Goal: Task Accomplishment & Management: Manage account settings

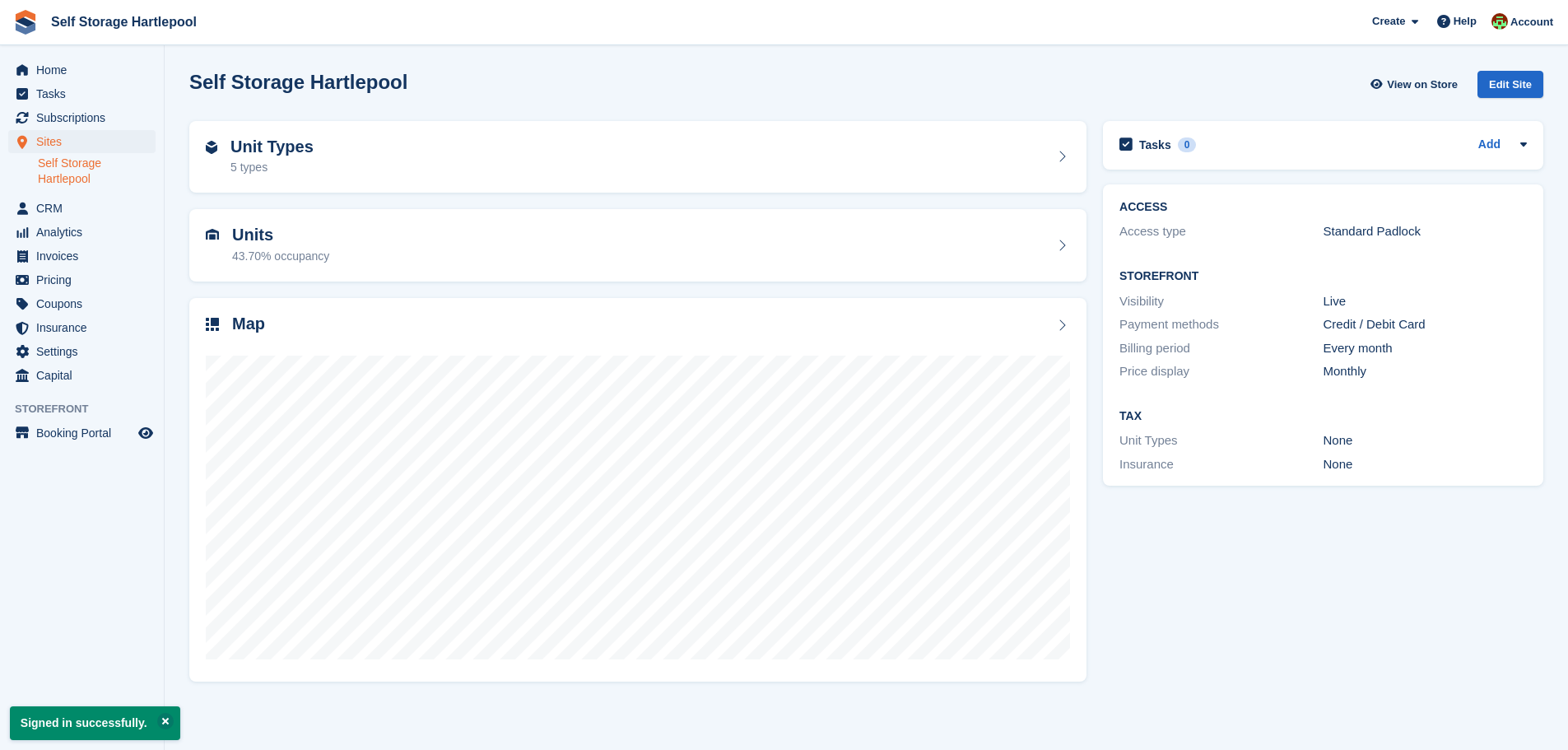
click at [78, 54] on div "Home Tasks Subscriptions Subscriptions Subscriptions Contracts Price increases …" at bounding box center [81, 220] width 164 height 336
click at [64, 70] on span "Home" at bounding box center [86, 70] width 99 height 23
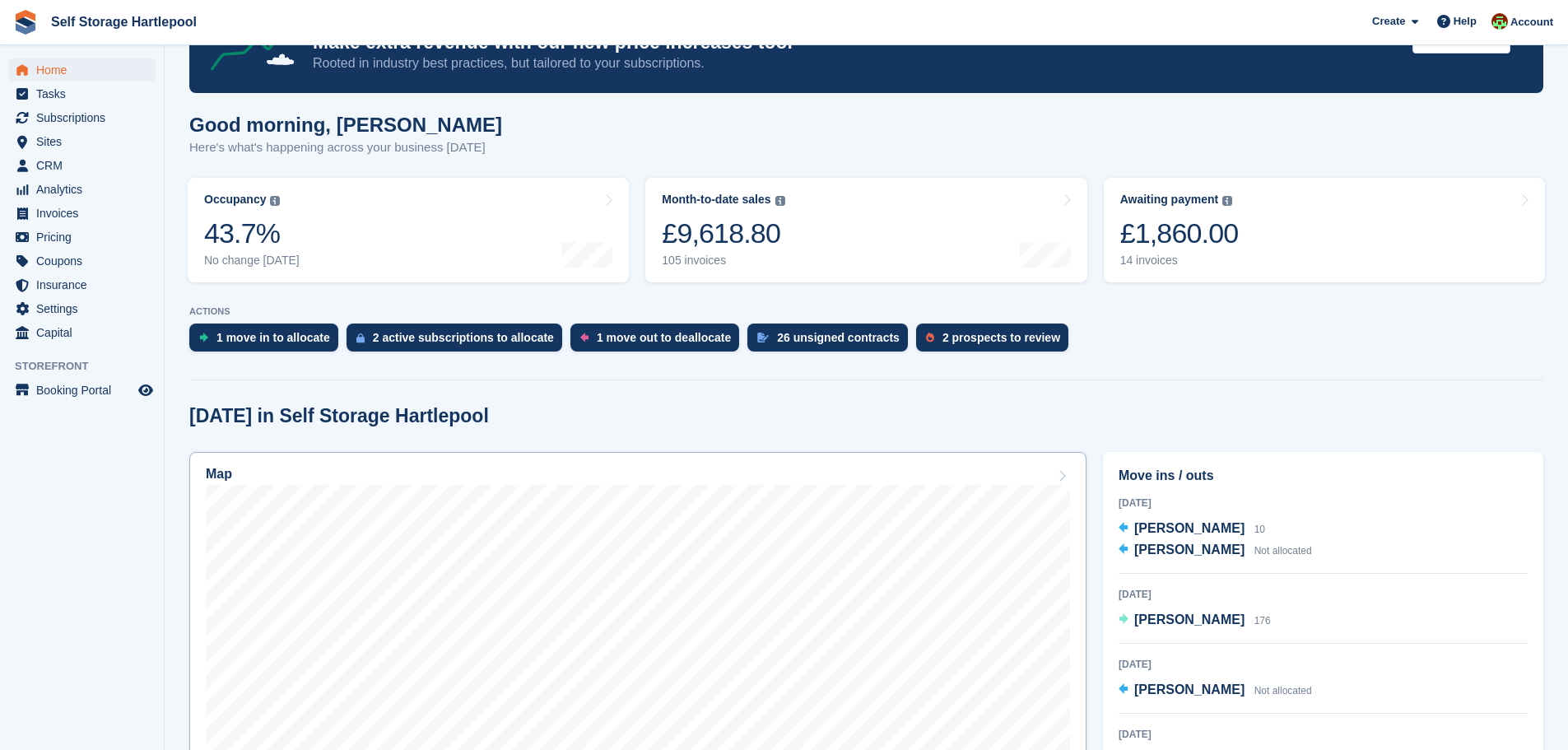
scroll to position [164, 0]
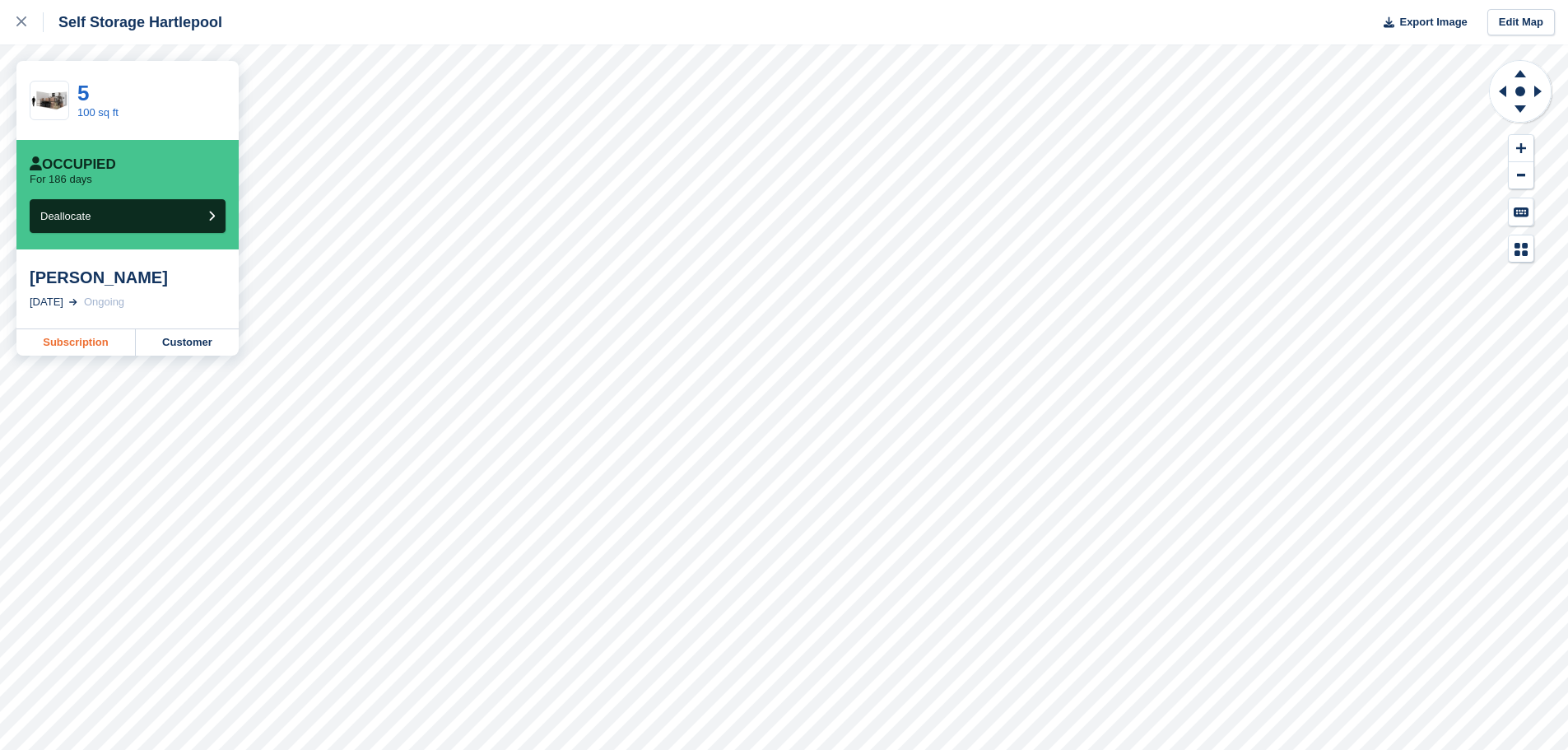
click at [78, 350] on link "Subscription" at bounding box center [76, 341] width 120 height 26
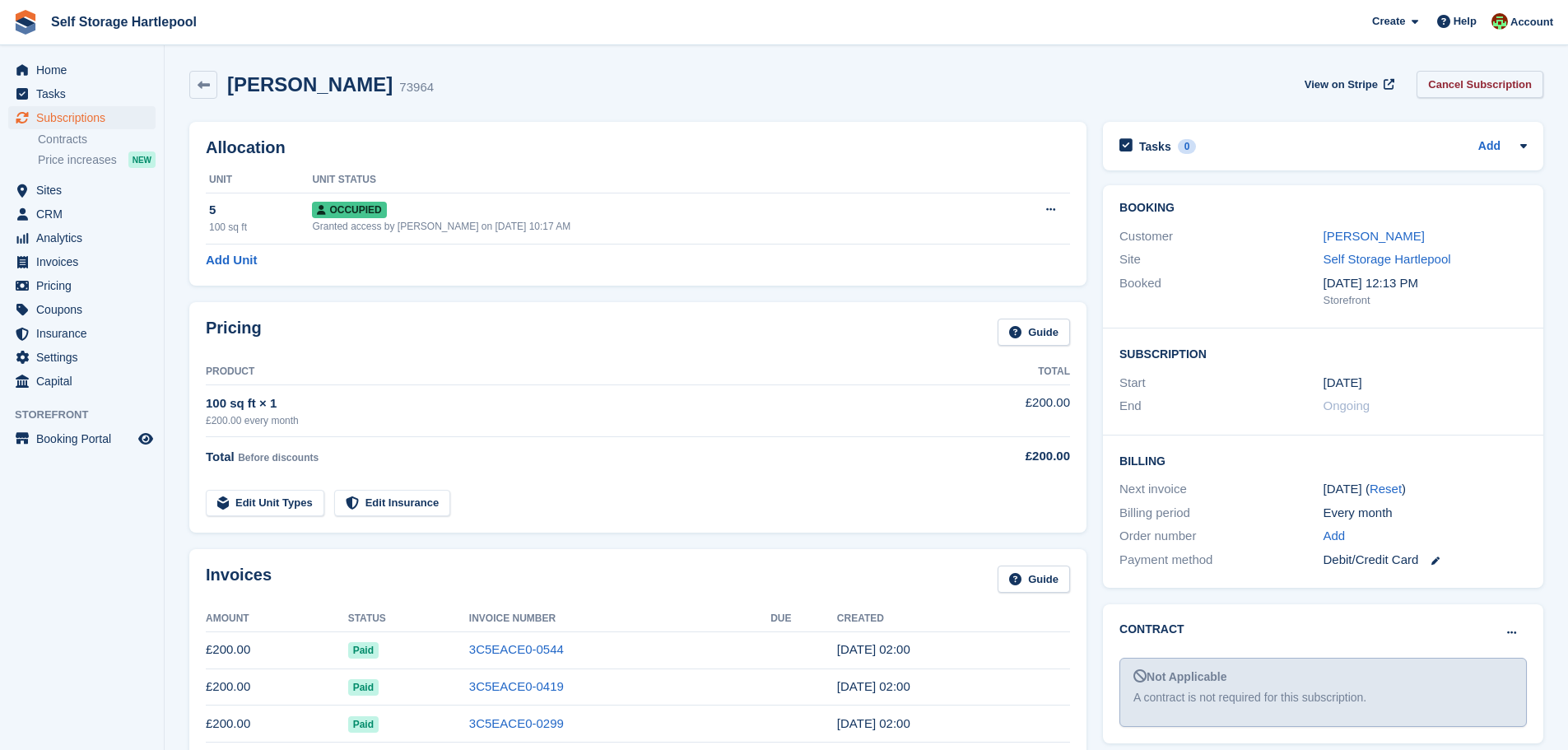
click at [1503, 86] on link "Cancel Subscription" at bounding box center [1480, 84] width 127 height 27
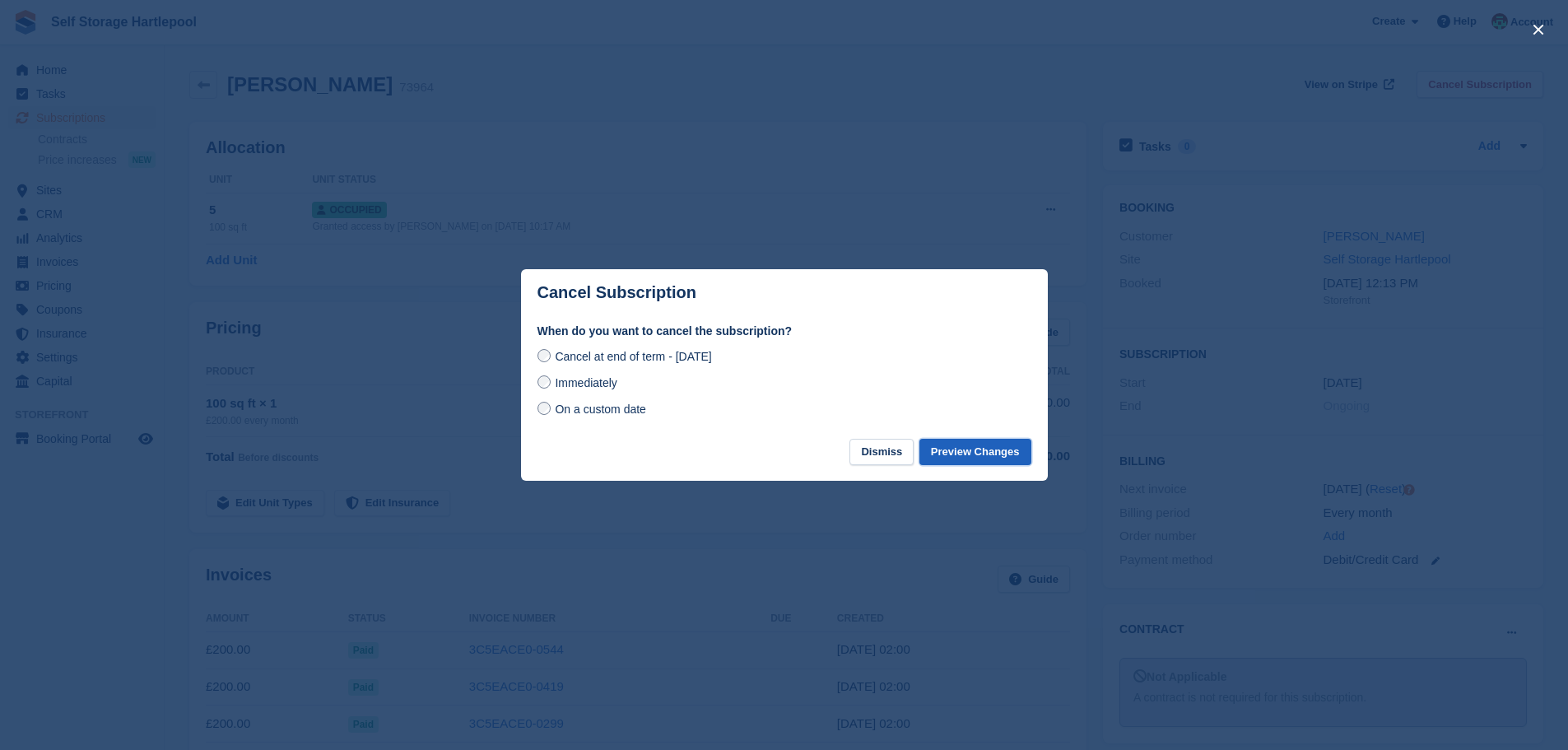
click at [966, 459] on button "Preview Changes" at bounding box center [975, 452] width 112 height 27
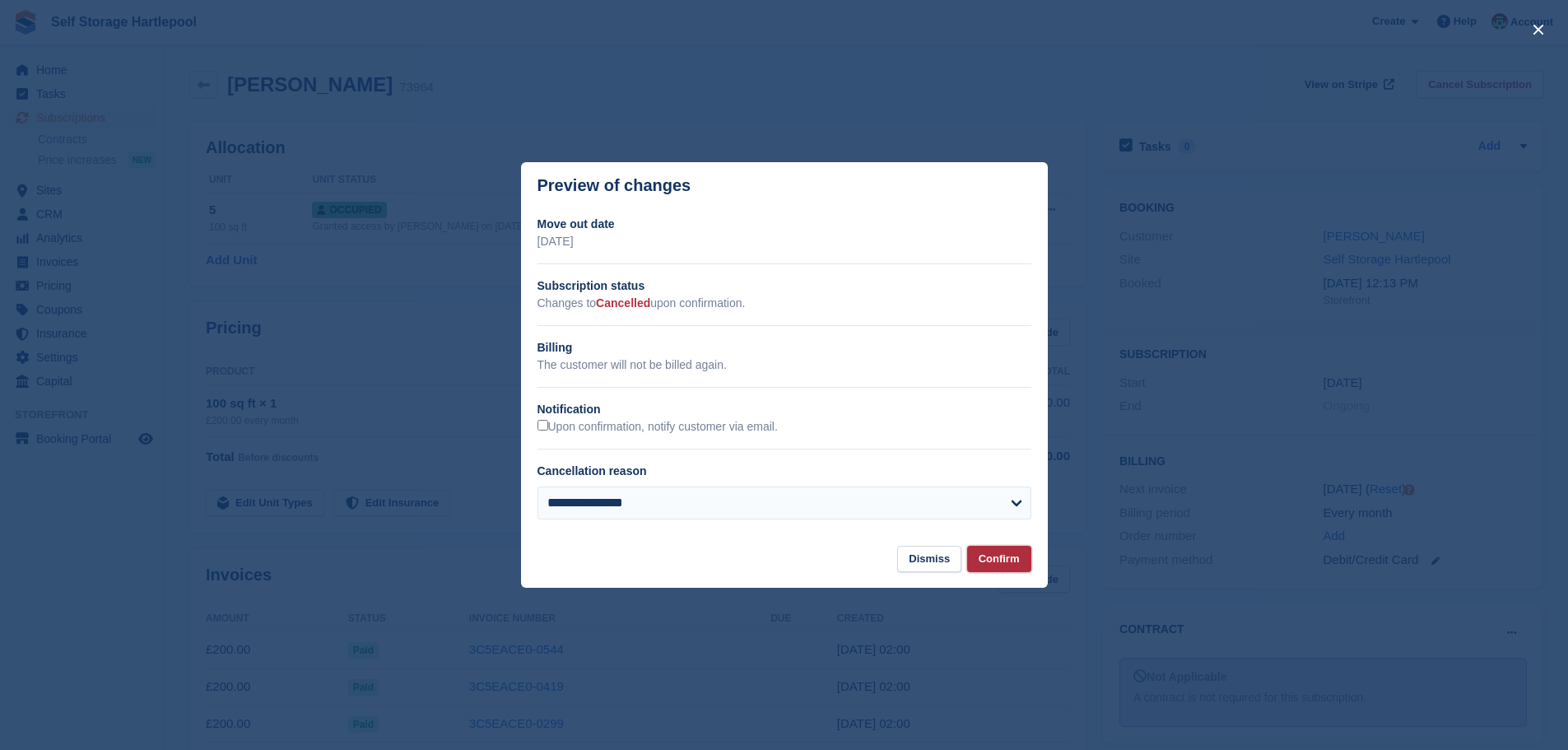
click at [985, 552] on button "Confirm" at bounding box center [999, 560] width 64 height 27
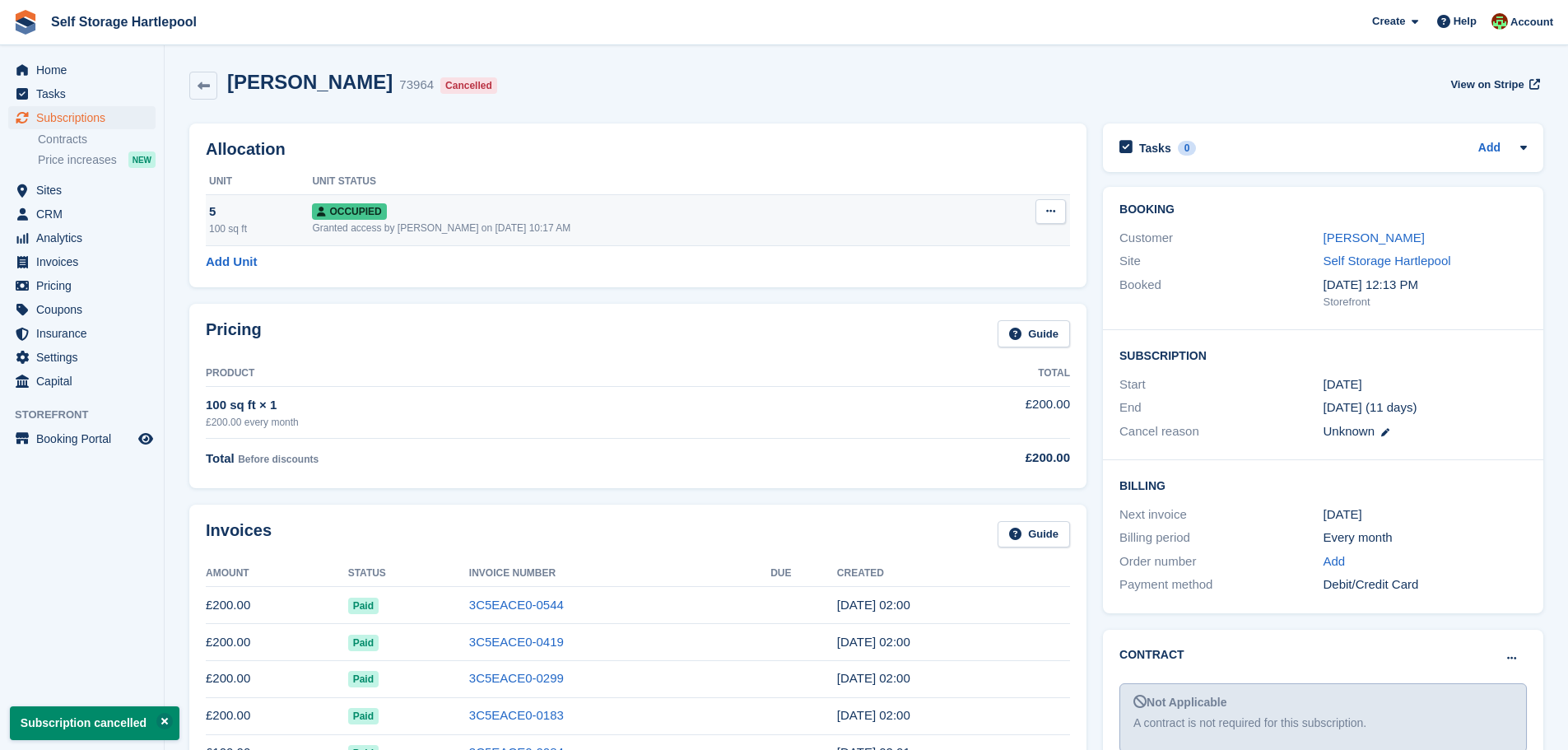
click at [1046, 225] on td "Overlock Repossess Deallocate" at bounding box center [1025, 219] width 88 height 51
click at [1047, 205] on button at bounding box center [1051, 212] width 30 height 25
click at [963, 303] on p "Deallocate" at bounding box center [986, 300] width 143 height 21
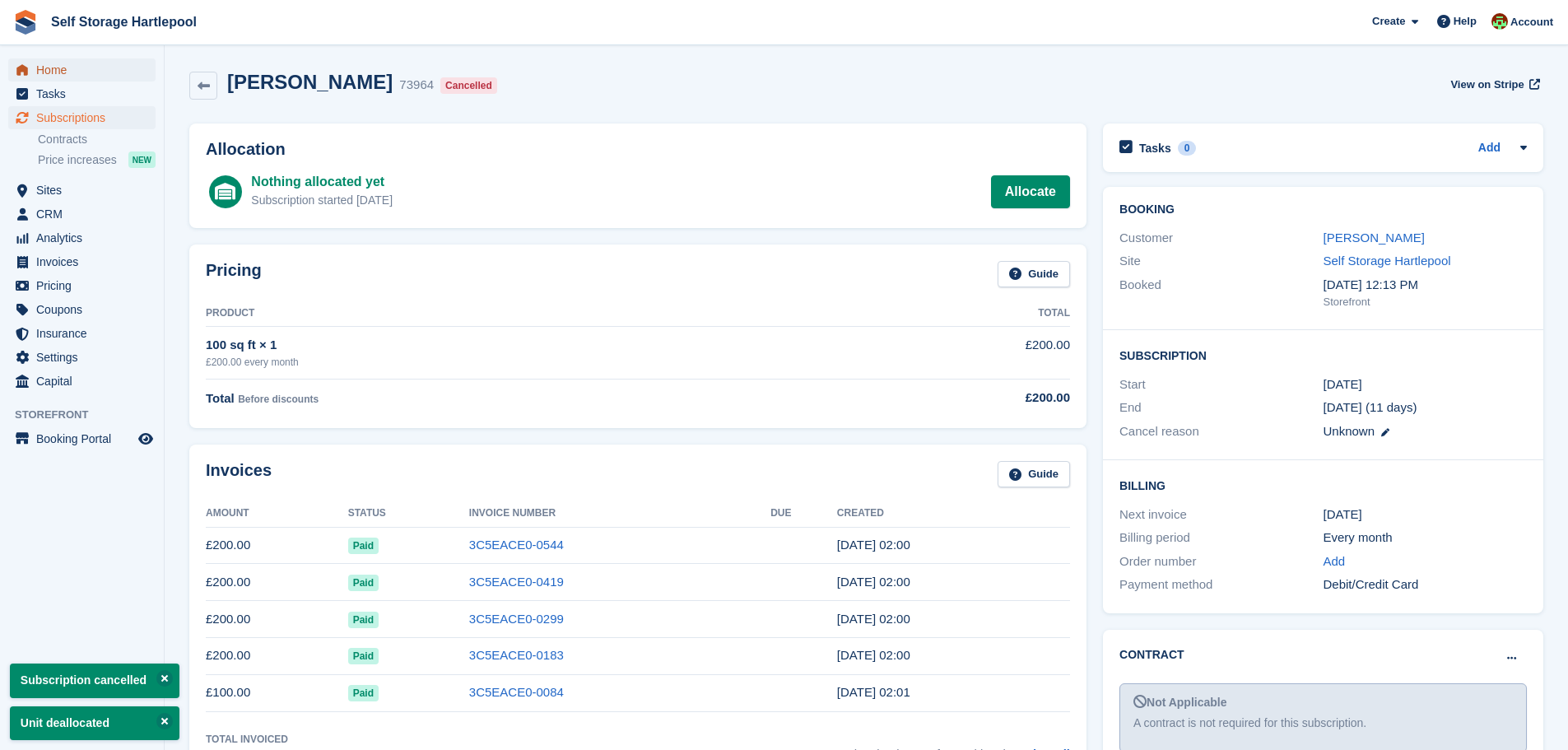
click at [46, 65] on span "Home" at bounding box center [86, 70] width 99 height 23
